Goal: Find contact information: Find contact information

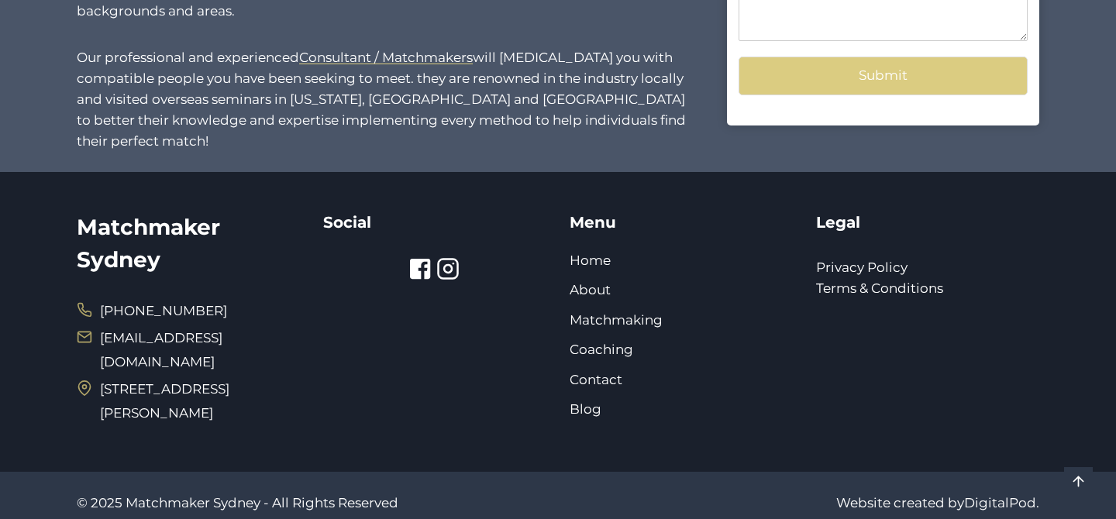
scroll to position [1650, 0]
click at [593, 376] on link "Contact" at bounding box center [595, 379] width 53 height 15
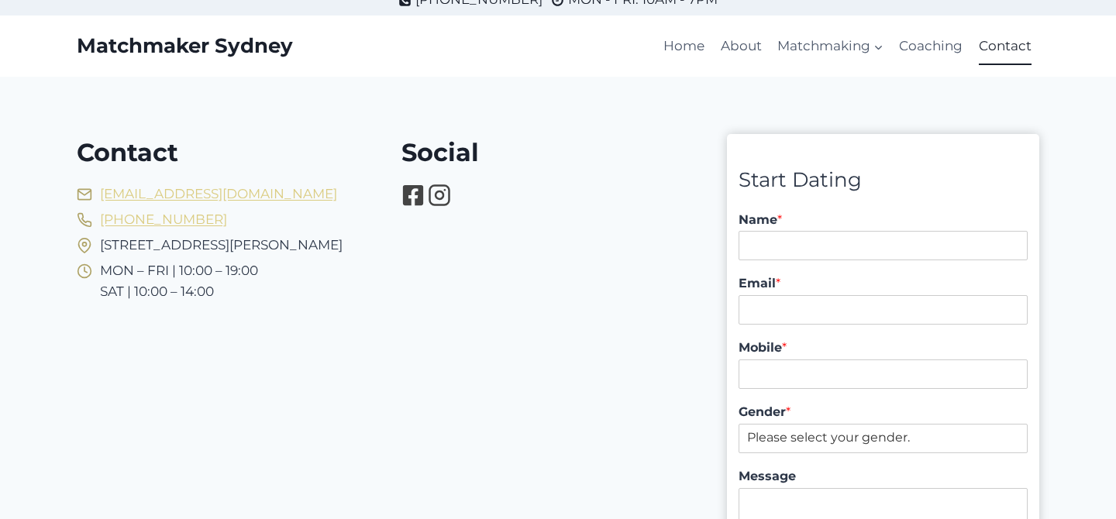
scroll to position [17, 0]
click at [754, 255] on input "Name *" at bounding box center [882, 244] width 289 height 29
click at [989, 48] on link "Contact" at bounding box center [1005, 44] width 68 height 37
